Goal: Find specific page/section: Find specific page/section

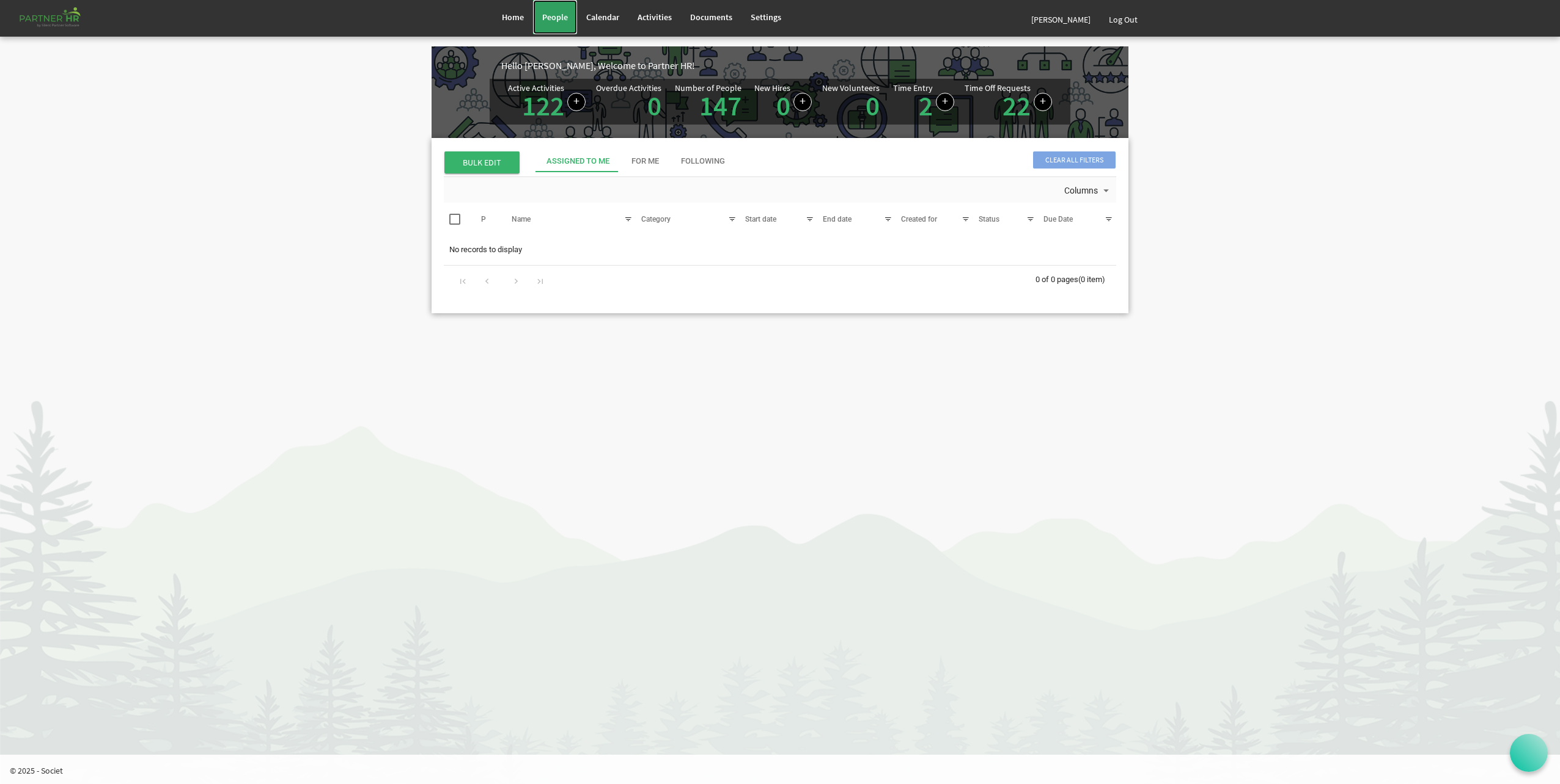
click at [557, 27] on link "People" at bounding box center [554, 17] width 44 height 34
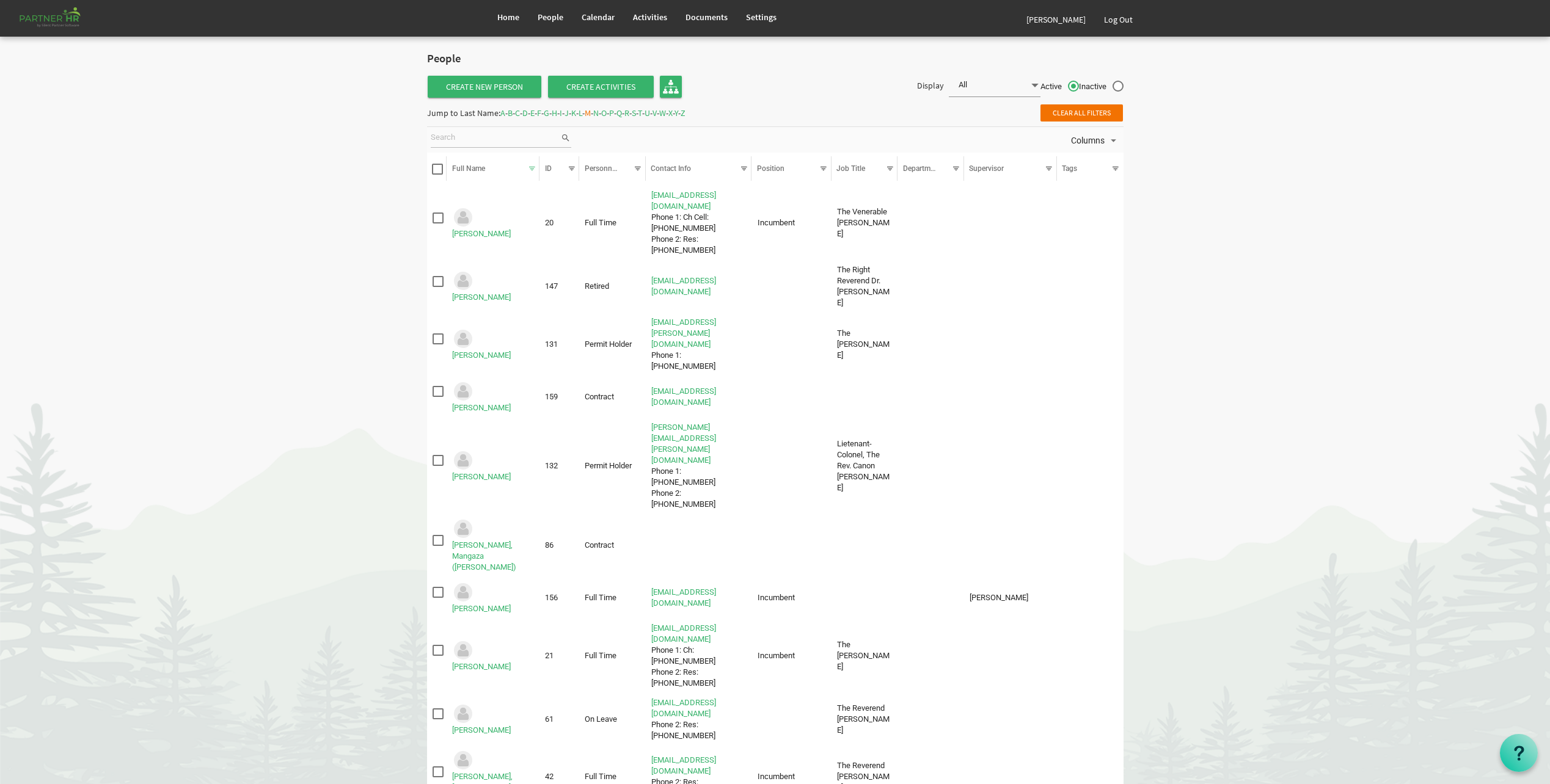
click at [513, 113] on span "B" at bounding box center [510, 113] width 4 height 11
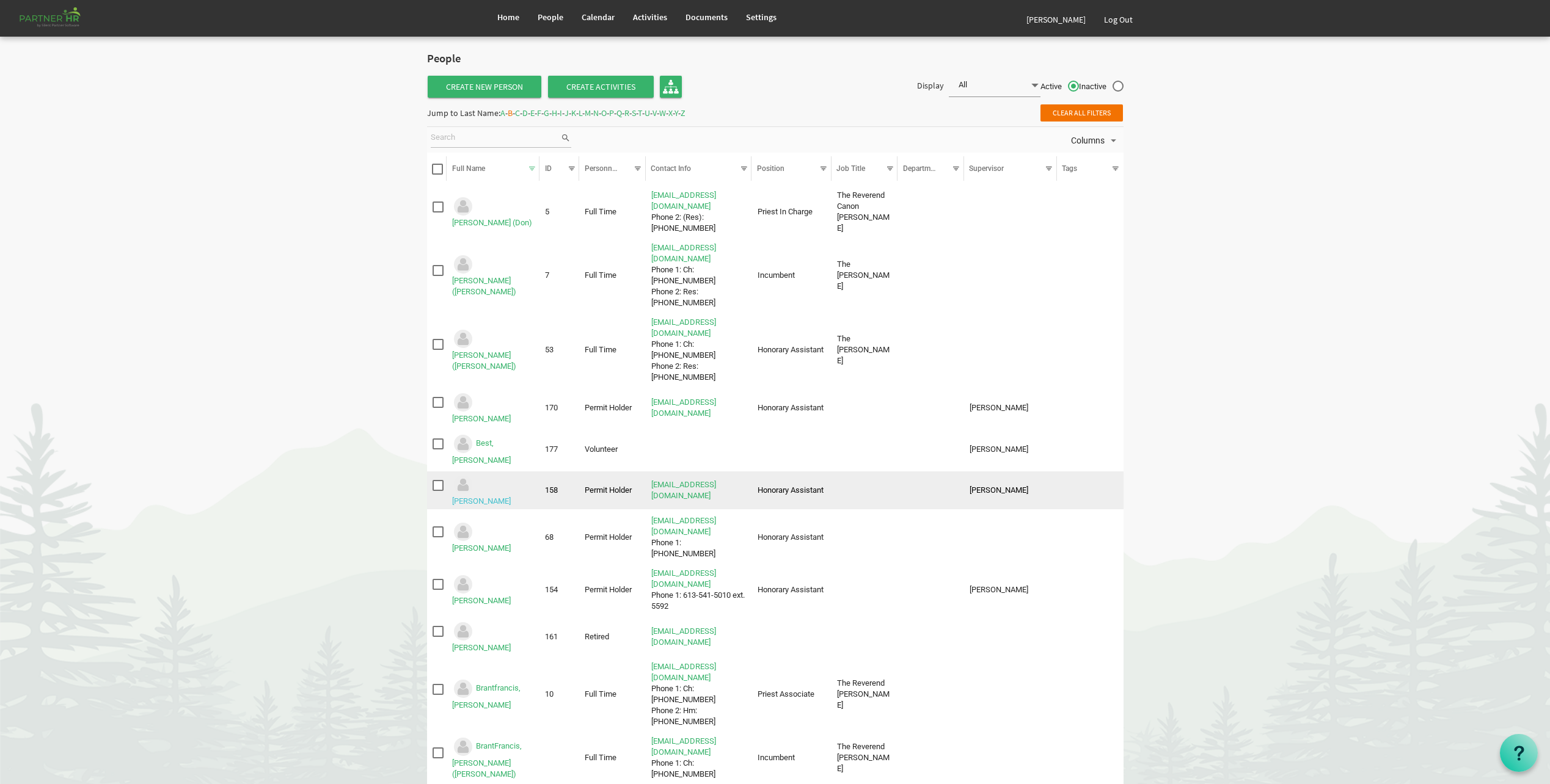
click at [511, 496] on link "Bird, Michael" at bounding box center [481, 501] width 58 height 9
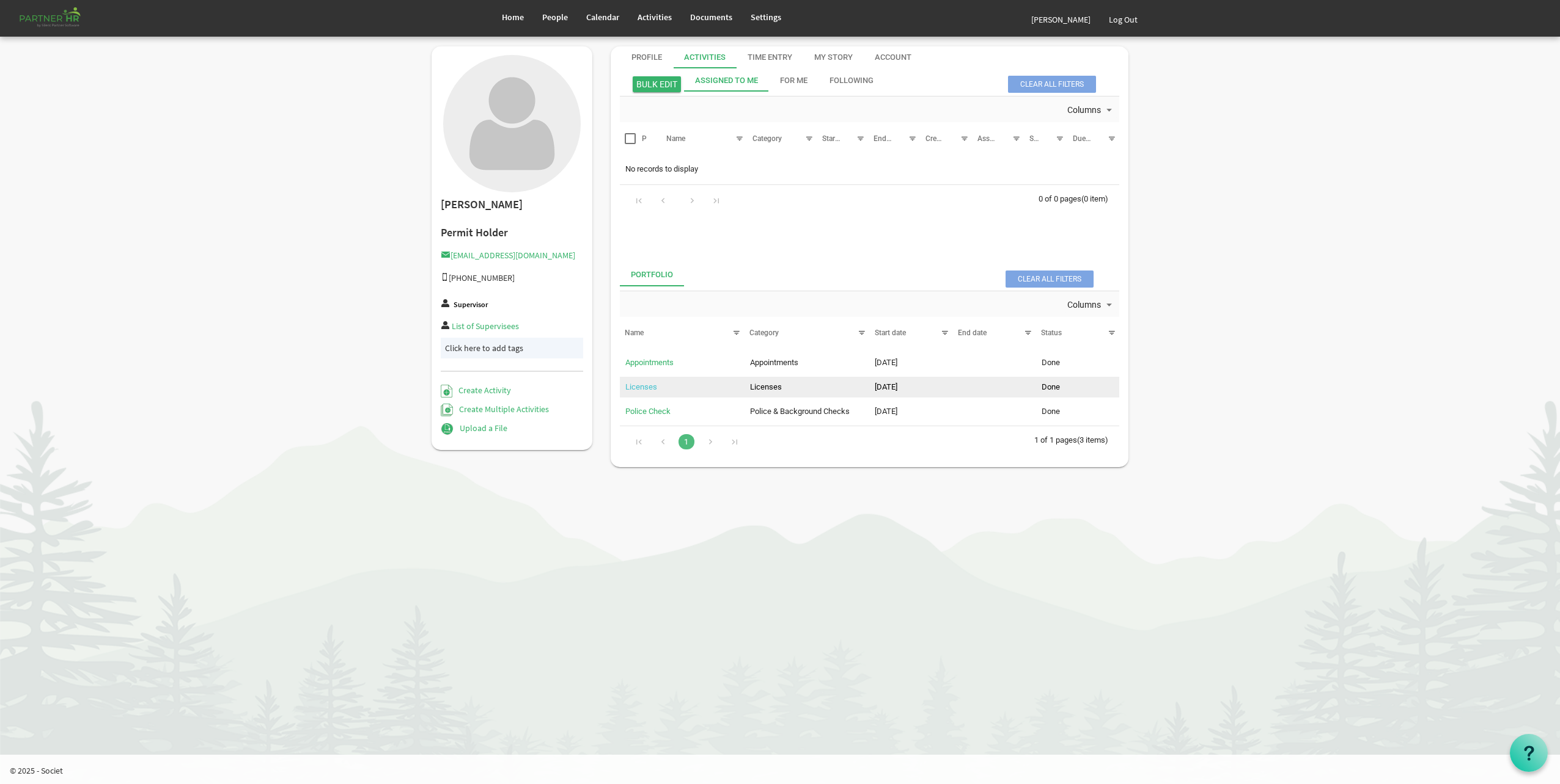
click at [628, 387] on link "Licenses" at bounding box center [641, 387] width 31 height 9
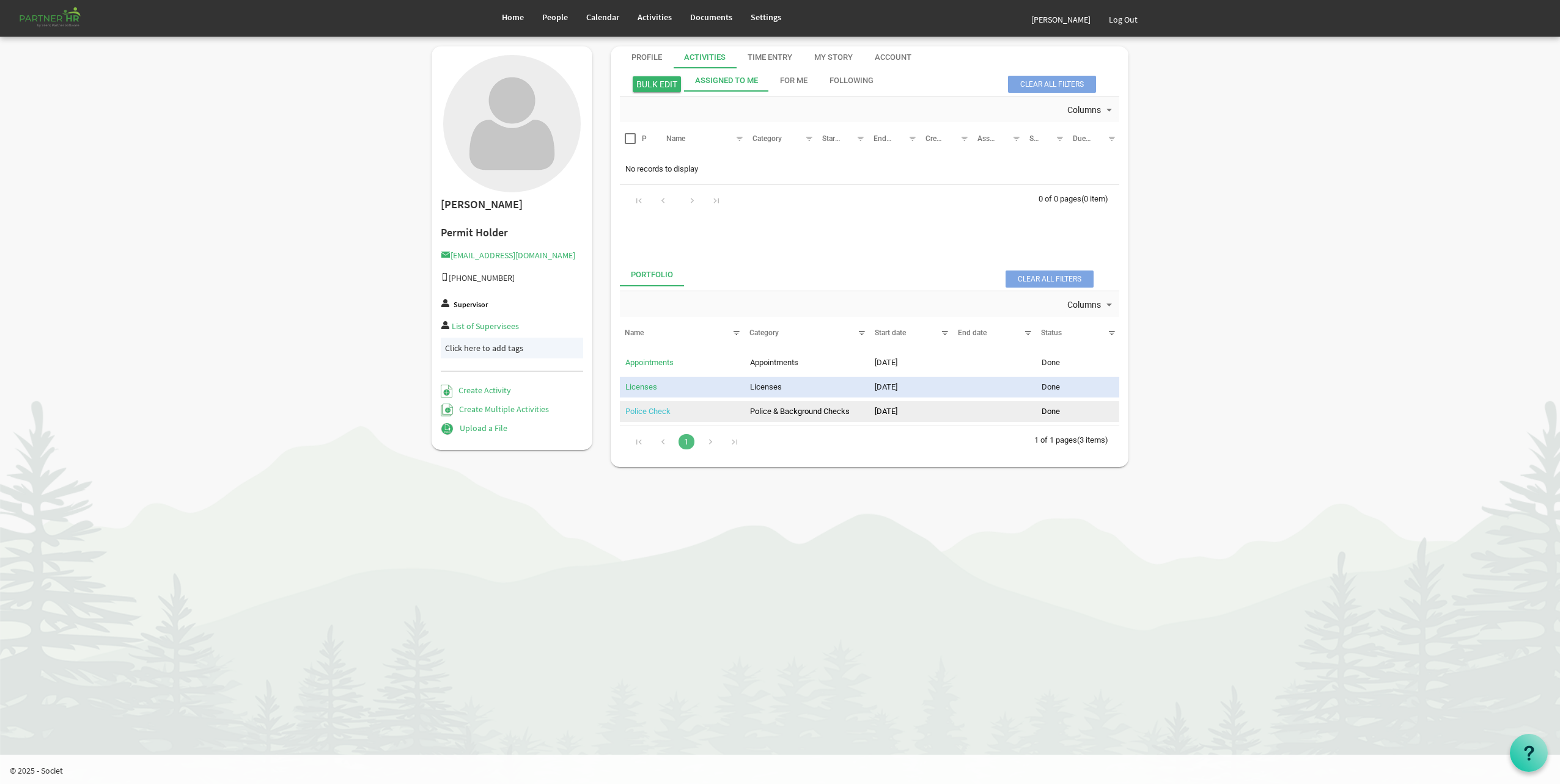
click at [650, 410] on link "Police Check" at bounding box center [648, 411] width 45 height 9
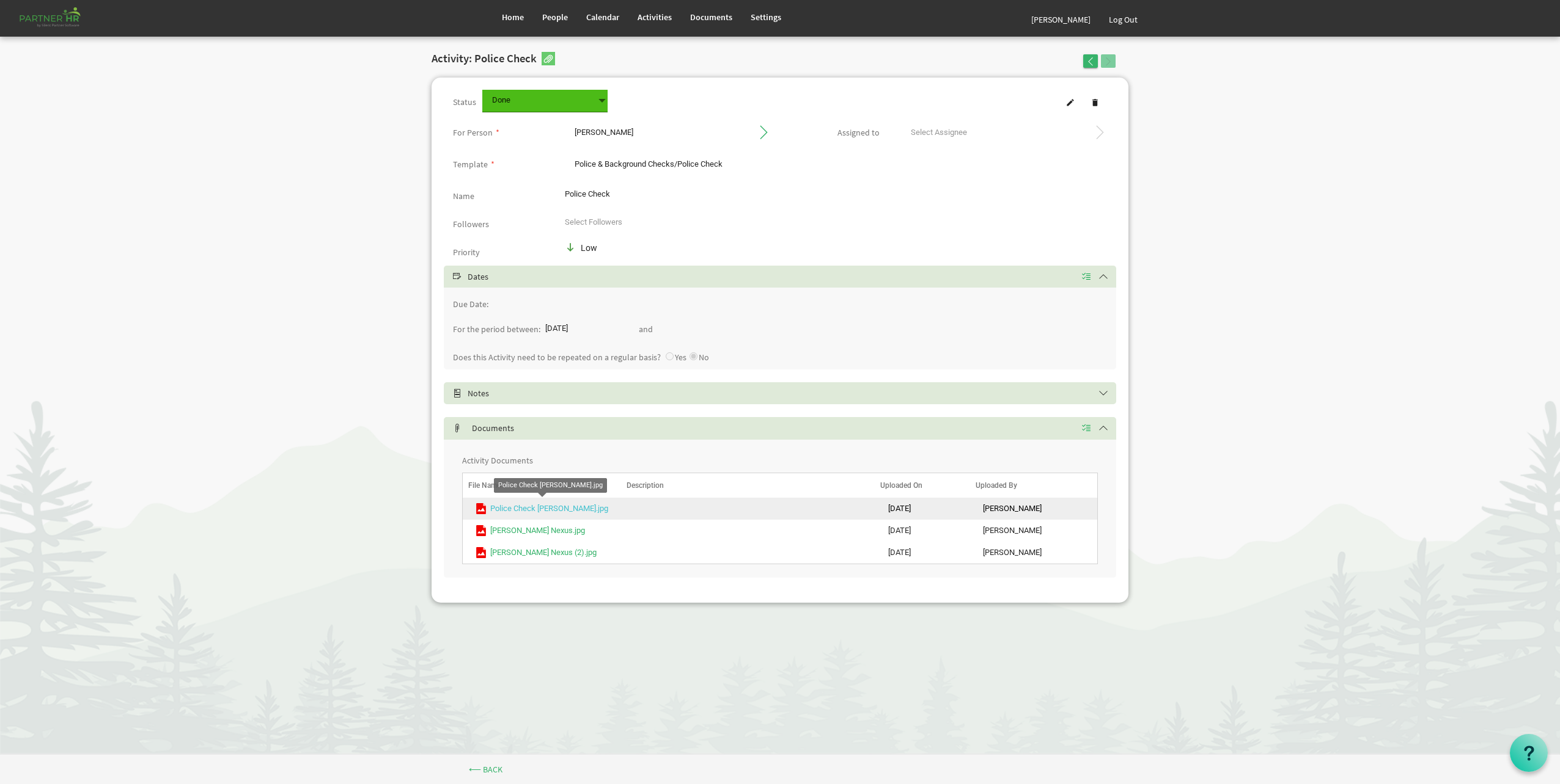
click at [520, 510] on link "Police Check Michael Bird.jpg" at bounding box center [549, 508] width 118 height 9
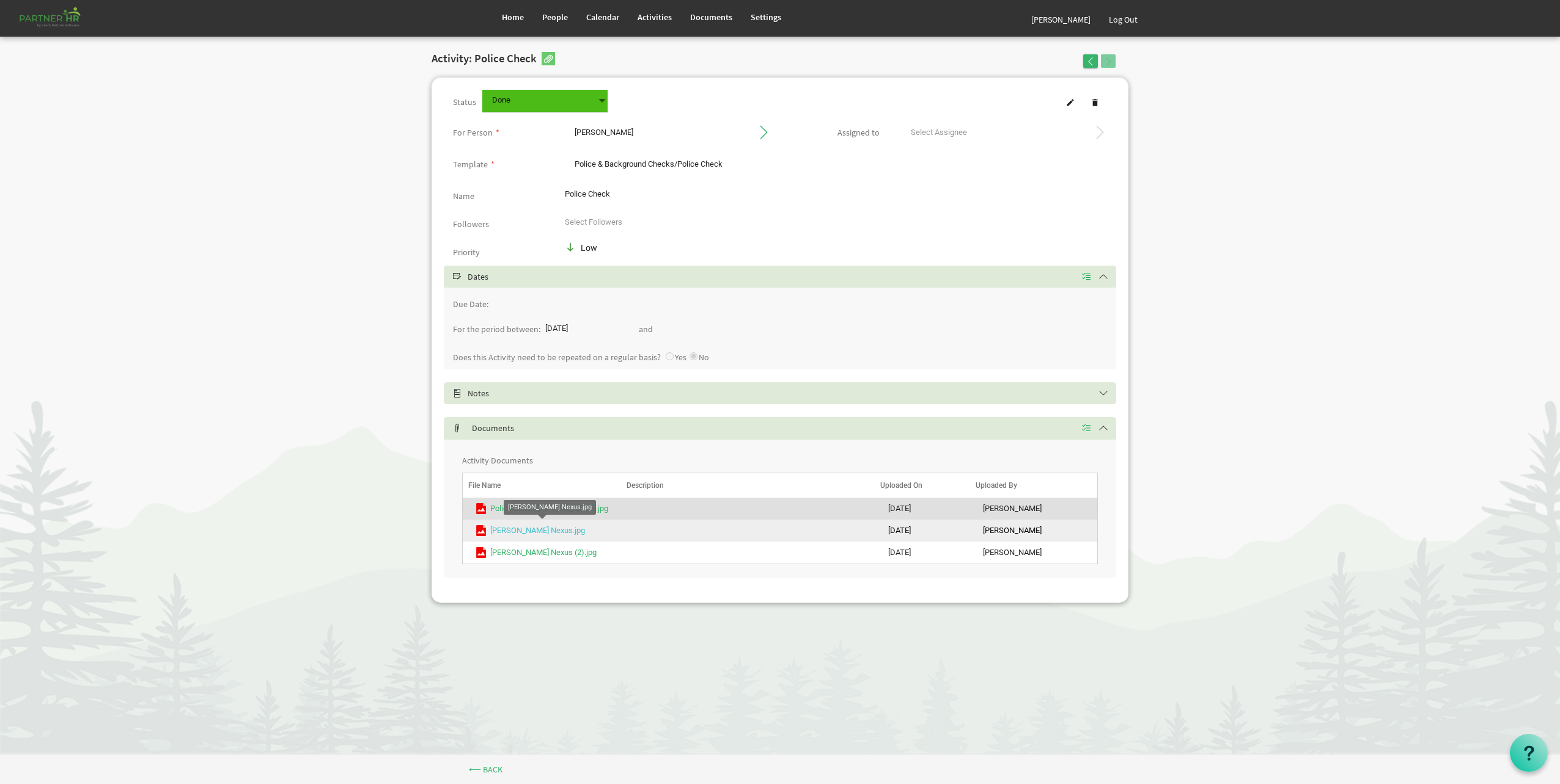
click at [536, 533] on link "Michael Bird Nexus.jpg" at bounding box center [537, 530] width 94 height 9
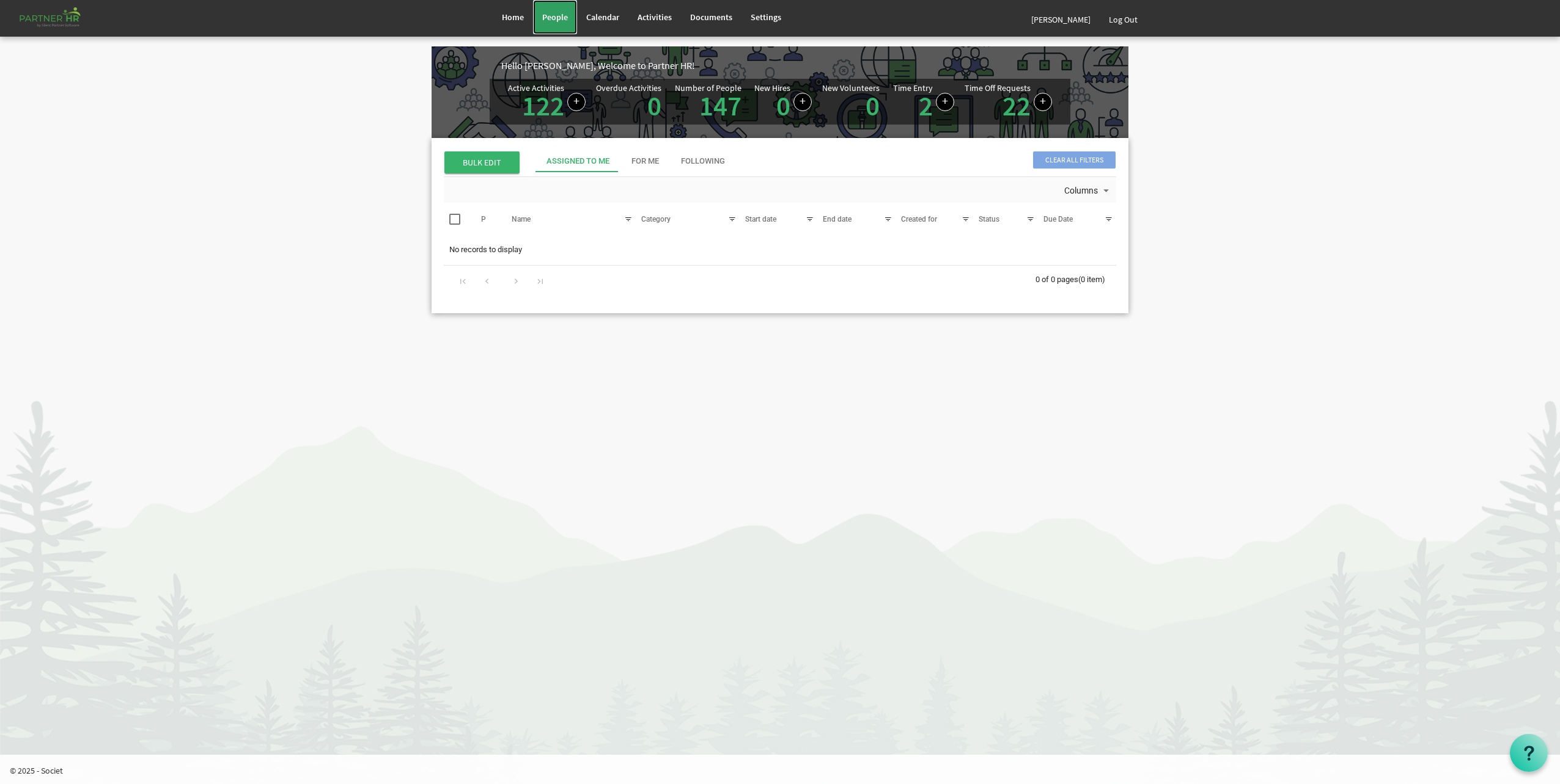
click at [539, 12] on link "People" at bounding box center [554, 17] width 44 height 34
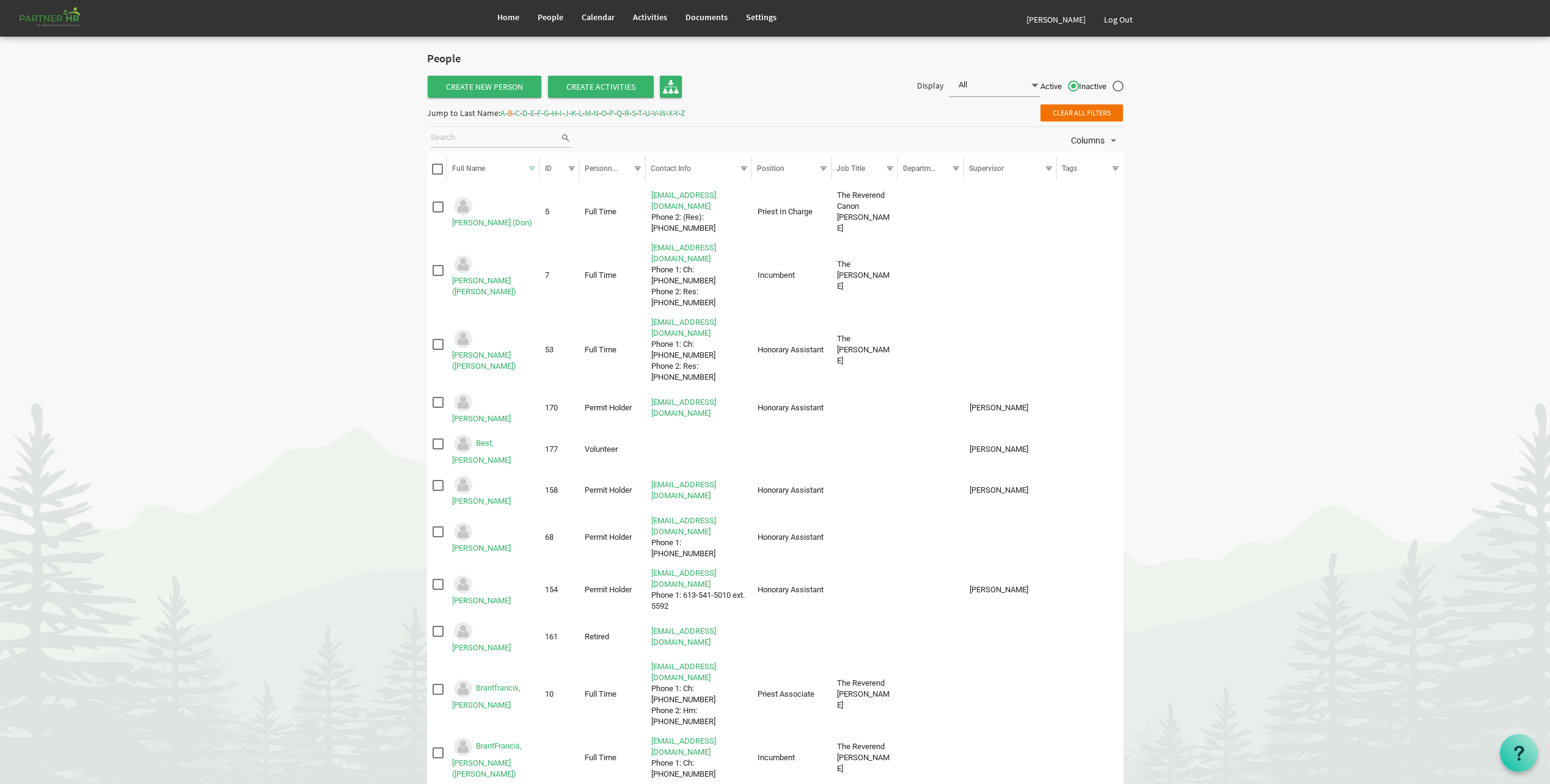
click at [577, 117] on span "K" at bounding box center [573, 113] width 4 height 11
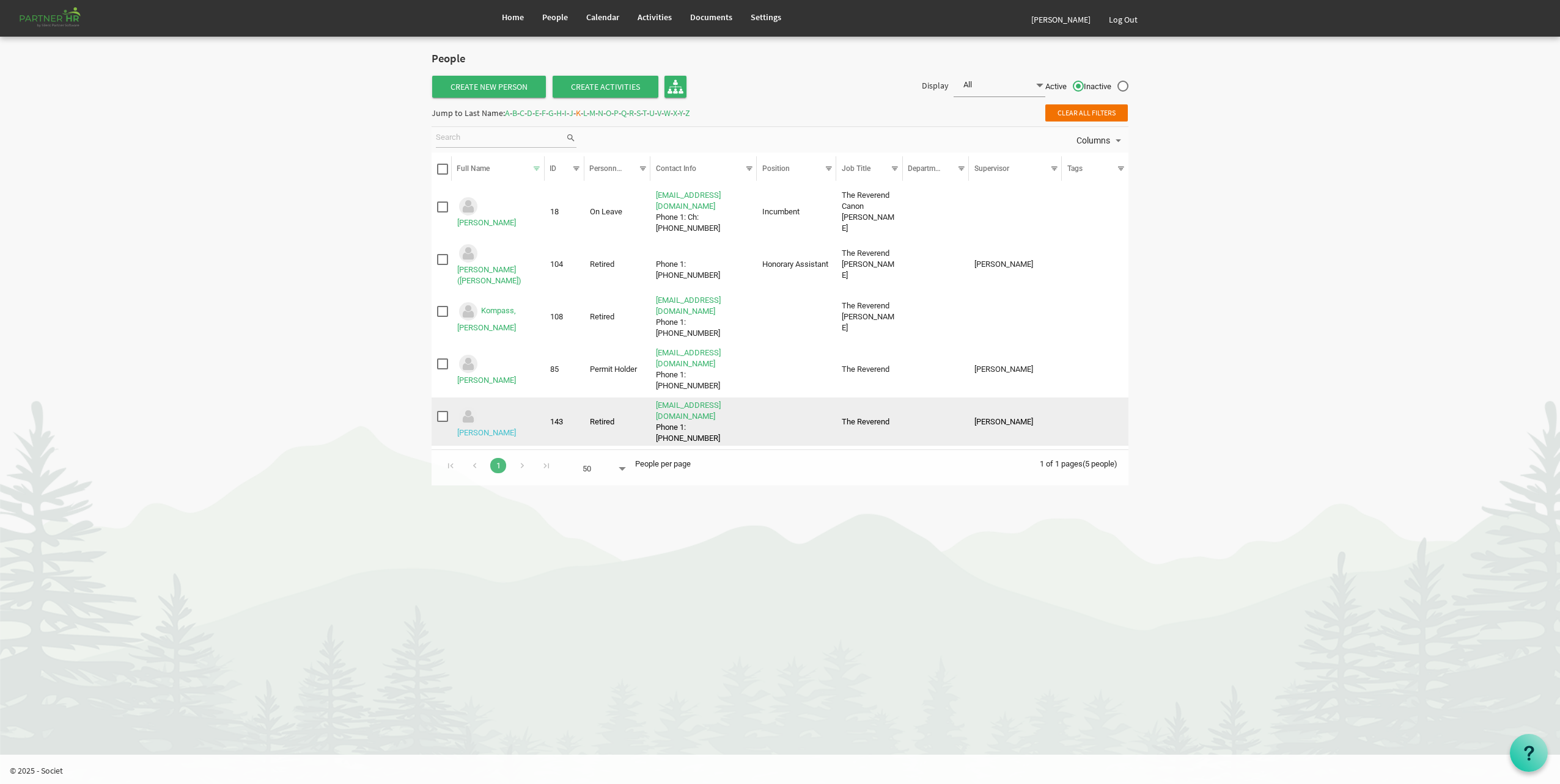
click at [497, 428] on link "Kuhlmann, Timothy" at bounding box center [486, 432] width 58 height 9
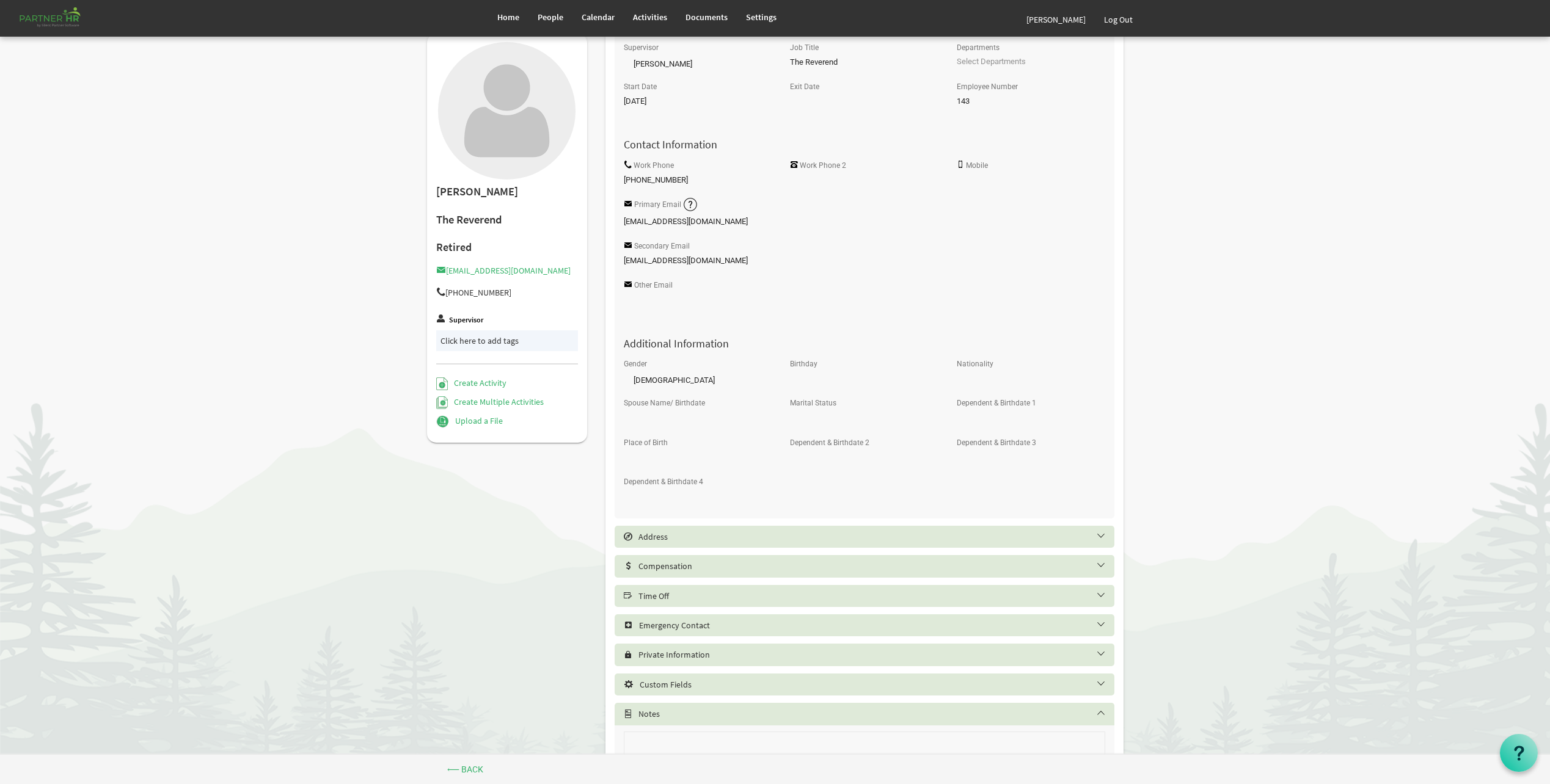
scroll to position [264, 0]
